Goal: Transaction & Acquisition: Obtain resource

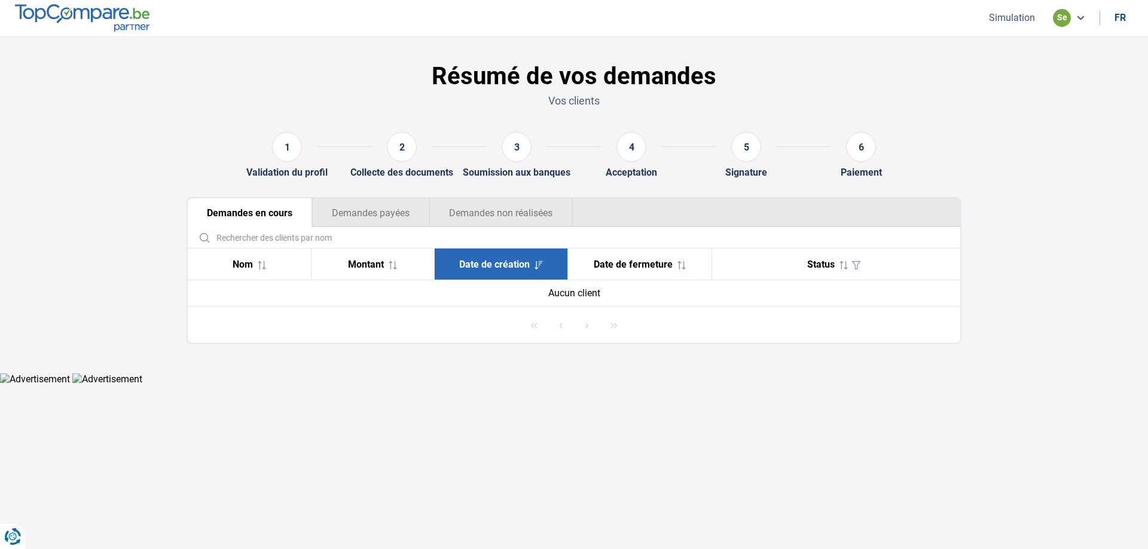
click at [1010, 20] on button "Simulation" at bounding box center [1011, 17] width 53 height 13
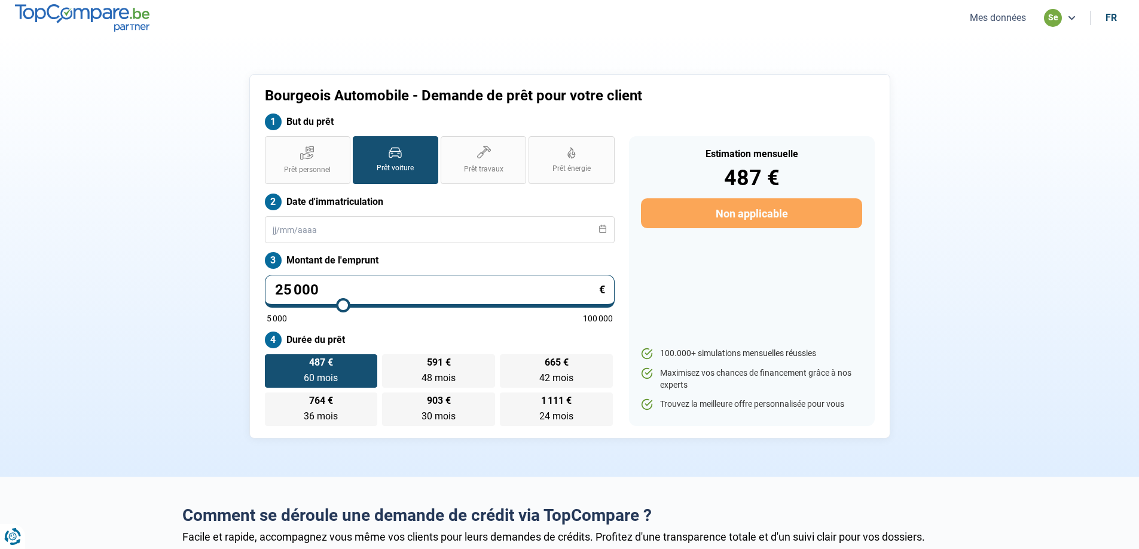
click at [1010, 20] on button "Mes données" at bounding box center [997, 17] width 63 height 13
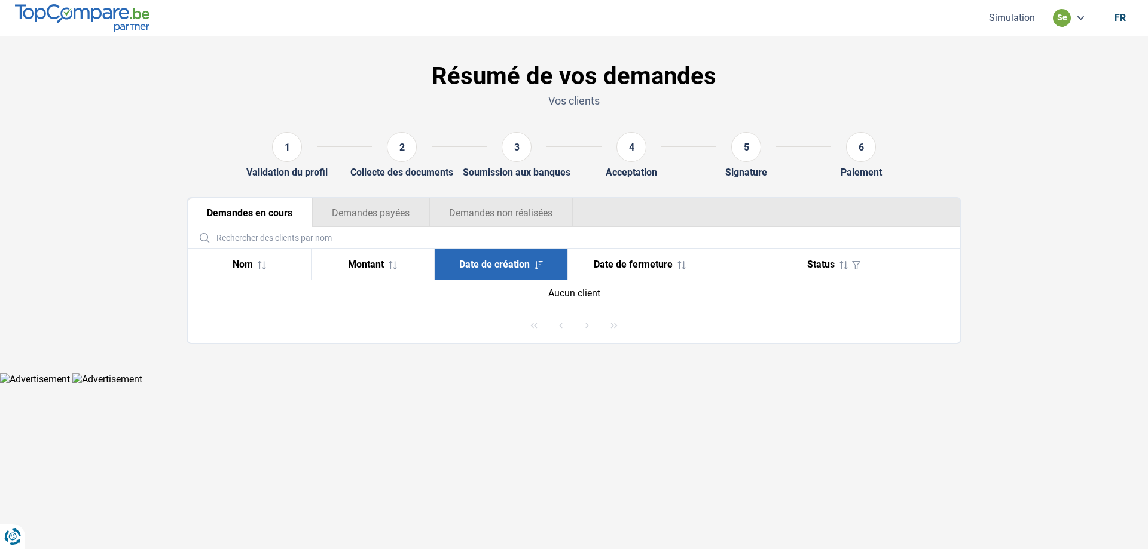
click at [1078, 17] on icon at bounding box center [1081, 18] width 10 height 10
click at [1004, 19] on button "Simulation" at bounding box center [1011, 17] width 53 height 13
